Goal: Task Accomplishment & Management: Use online tool/utility

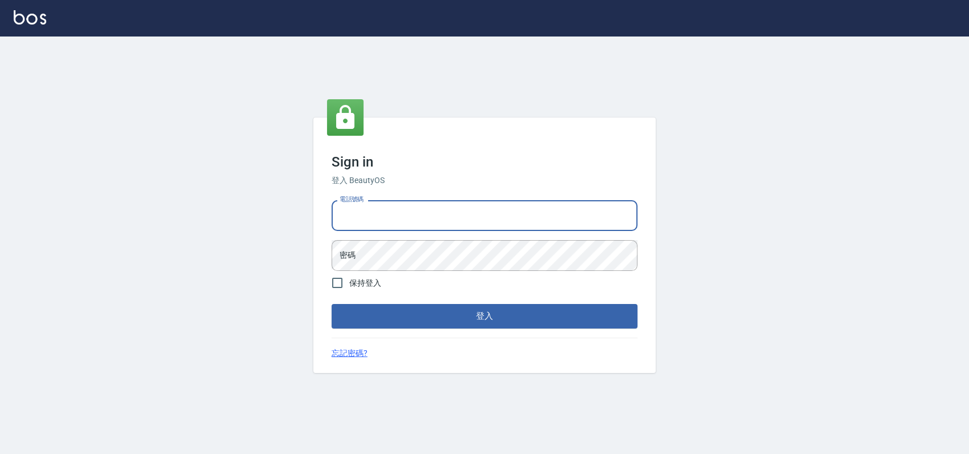
click at [381, 217] on input "電話號碼" at bounding box center [485, 215] width 306 height 31
type input "0989886729"
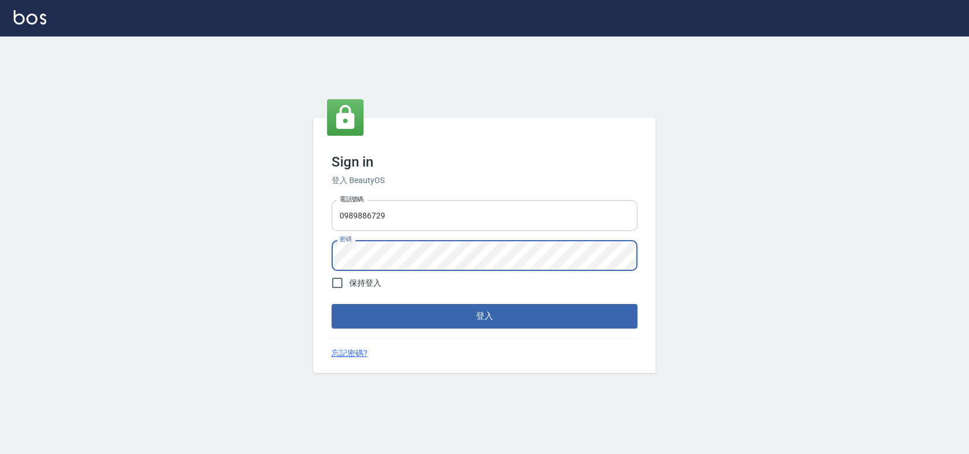
click at [332, 304] on button "登入" at bounding box center [485, 316] width 306 height 24
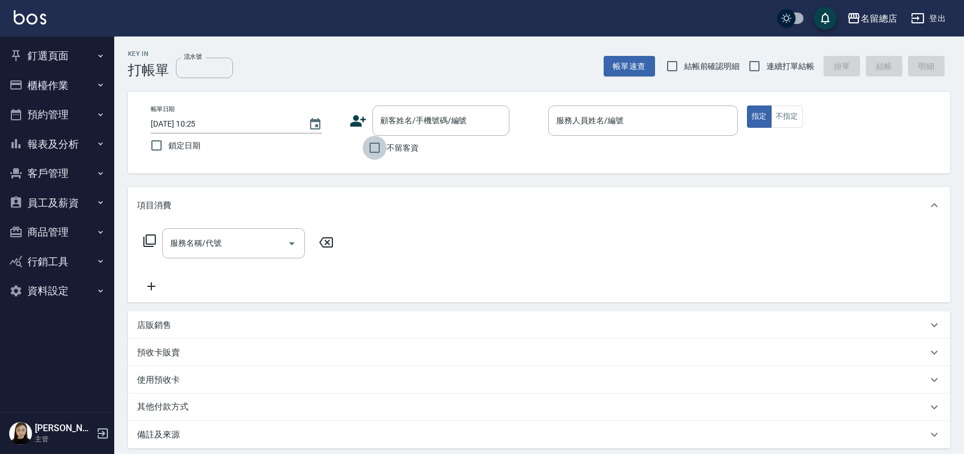
click at [375, 146] on input "不留客資" at bounding box center [375, 148] width 24 height 24
checkbox input "true"
